Goal: Task Accomplishment & Management: Manage account settings

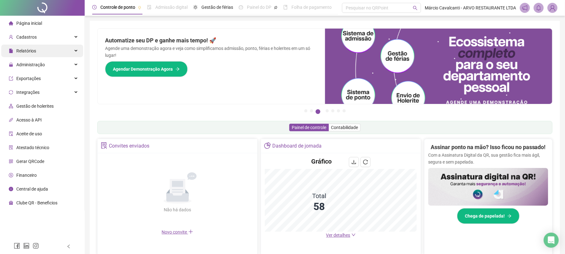
click at [30, 50] on span "Relatórios" at bounding box center [26, 50] width 20 height 5
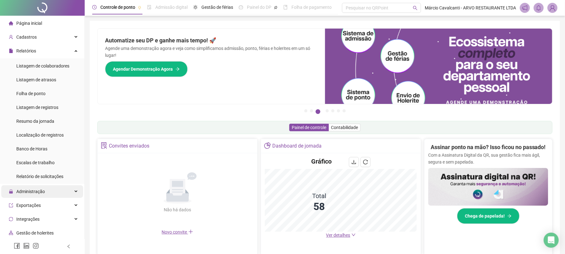
click at [57, 192] on div "Administração" at bounding box center [42, 191] width 82 height 13
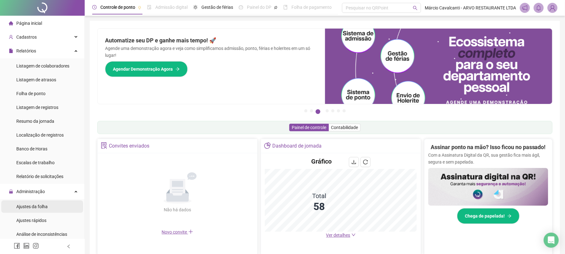
click at [42, 208] on span "Ajustes da folha" at bounding box center [31, 206] width 31 height 5
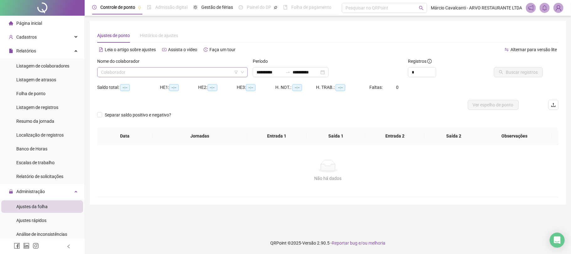
type input "**********"
click at [149, 77] on div "Nome do colaborador Colaborador" at bounding box center [172, 70] width 155 height 24
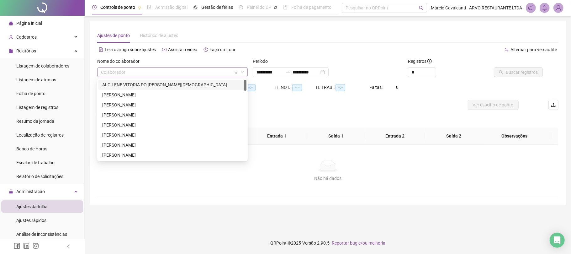
click at [136, 73] on input "search" at bounding box center [169, 71] width 137 height 9
type input "**"
click at [138, 92] on div "[PERSON_NAME]" at bounding box center [172, 94] width 140 height 7
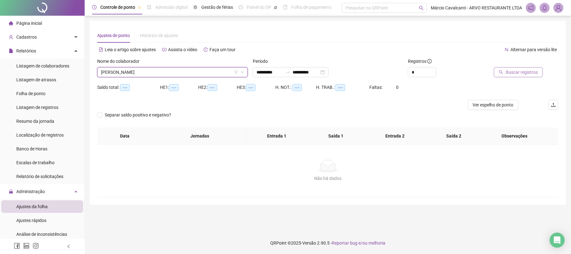
click at [509, 76] on button "Buscar registros" at bounding box center [518, 72] width 49 height 10
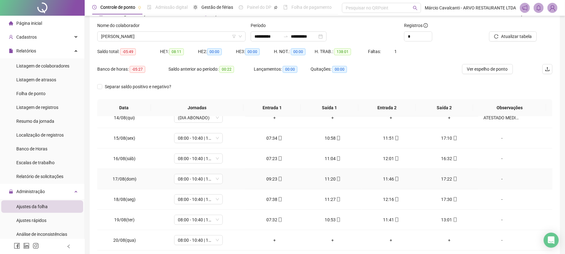
scroll to position [67, 0]
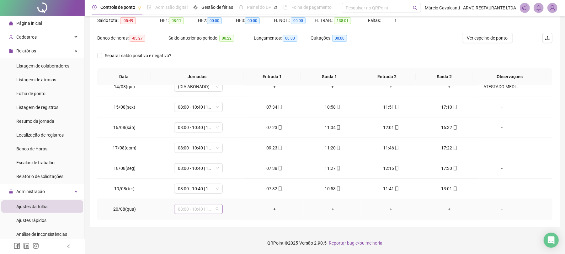
click at [197, 208] on span "08:00 - 10:40 | 11:40 - 17:00" at bounding box center [198, 208] width 41 height 9
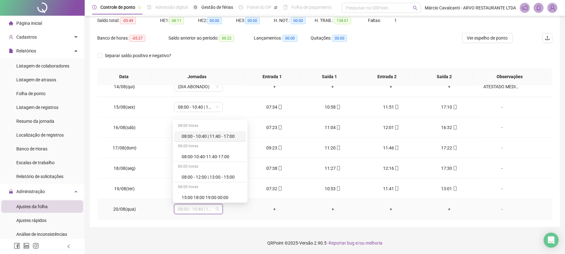
type input "*"
click at [197, 154] on div "Folga" at bounding box center [211, 156] width 61 height 7
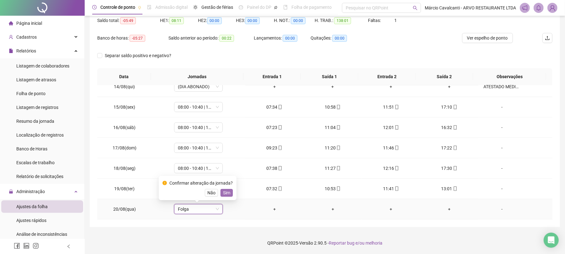
click at [225, 189] on button "Sim" at bounding box center [226, 193] width 12 height 8
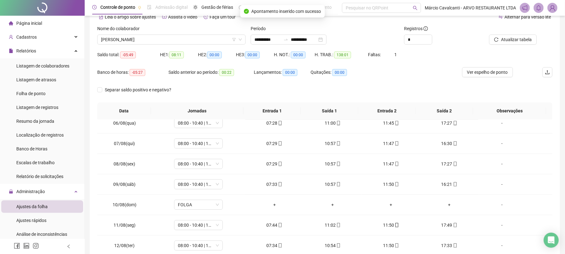
scroll to position [0, 0]
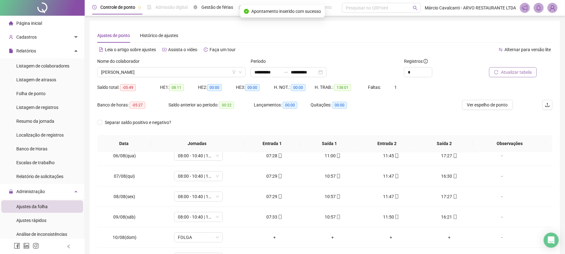
click at [509, 72] on span "Atualizar tabela" at bounding box center [516, 72] width 31 height 7
